Goal: Task Accomplishment & Management: Use online tool/utility

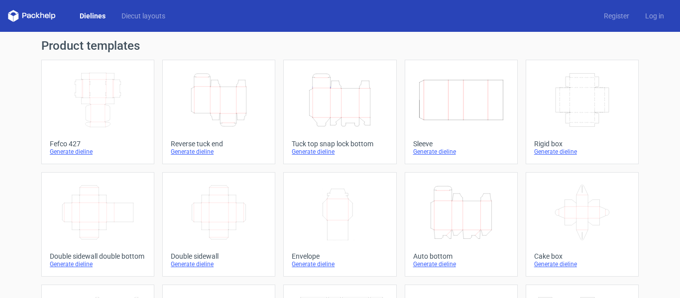
scroll to position [209, 0]
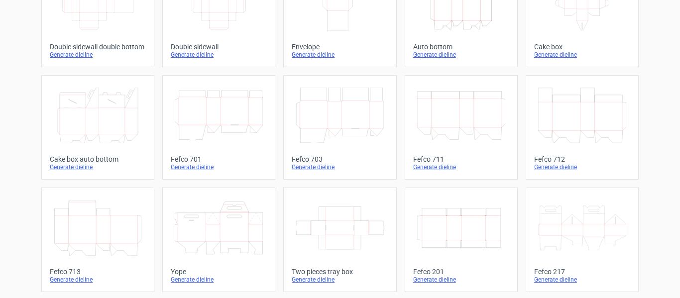
click at [439, 282] on div "Generate dieline" at bounding box center [461, 280] width 96 height 8
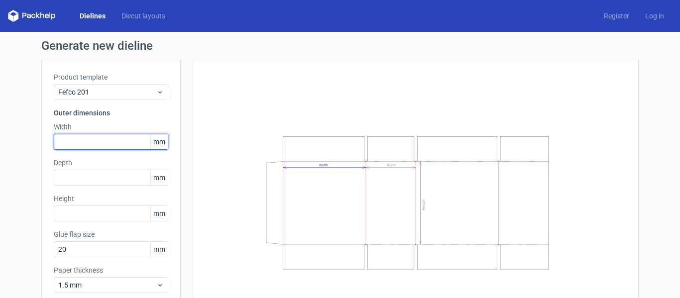
click at [86, 136] on input "text" at bounding box center [111, 142] width 114 height 16
type input "220"
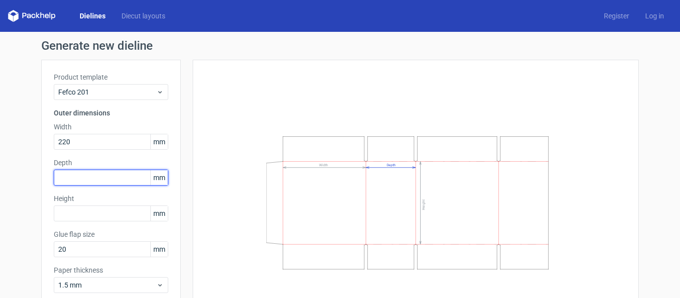
click at [114, 175] on input "text" at bounding box center [111, 178] width 114 height 16
type input "220"
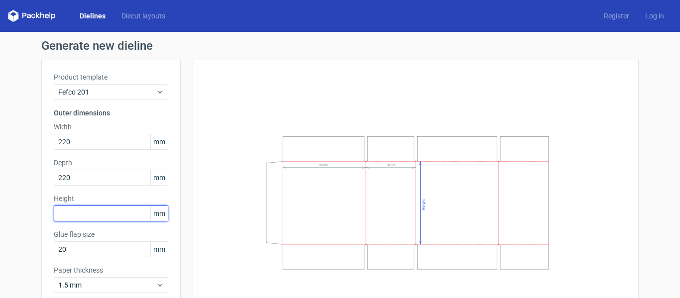
click at [93, 216] on input "text" at bounding box center [111, 213] width 114 height 16
type input "2"
type input "310"
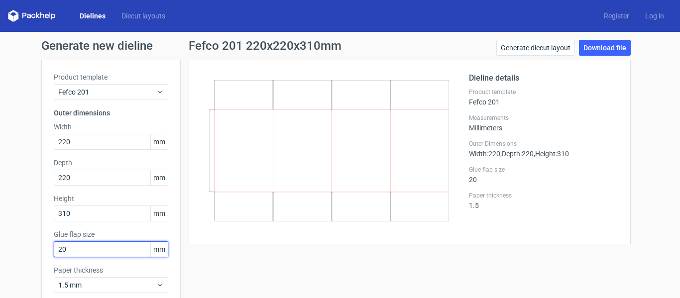
click at [82, 252] on input "20" at bounding box center [111, 249] width 114 height 16
type input "2"
type input "35"
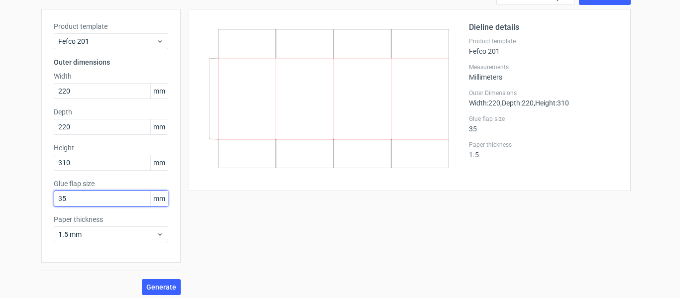
scroll to position [51, 0]
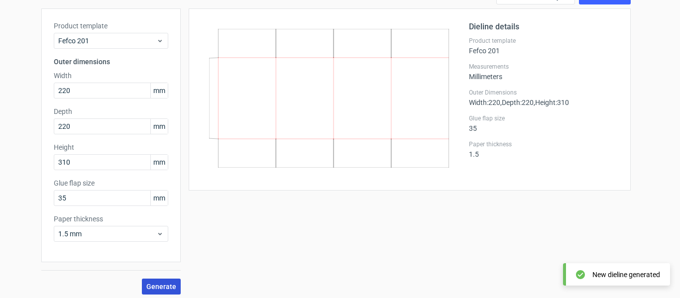
click at [166, 290] on span "Generate" at bounding box center [161, 286] width 30 height 7
